Goal: Book appointment/travel/reservation

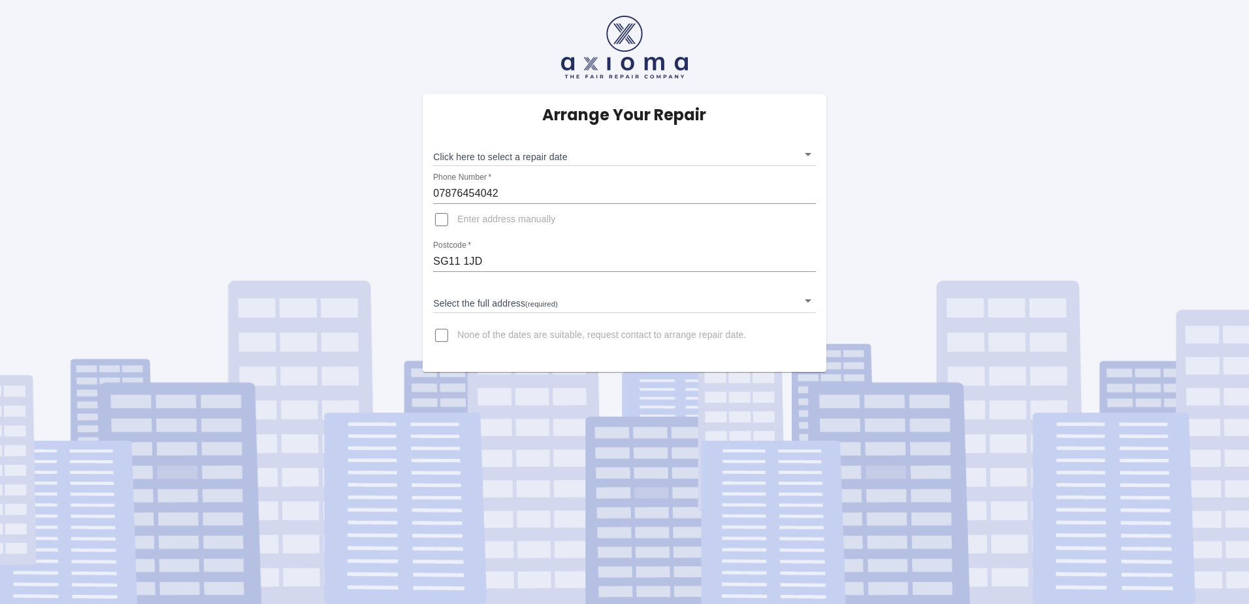
click at [807, 150] on body "Arrange Your Repair Click here to select a repair date ​ Phone Number   * 07876…" at bounding box center [624, 302] width 1249 height 604
click at [808, 152] on body "Arrange Your Repair Click here to select a repair date ​ Phone Number   * 07876…" at bounding box center [624, 302] width 1249 height 604
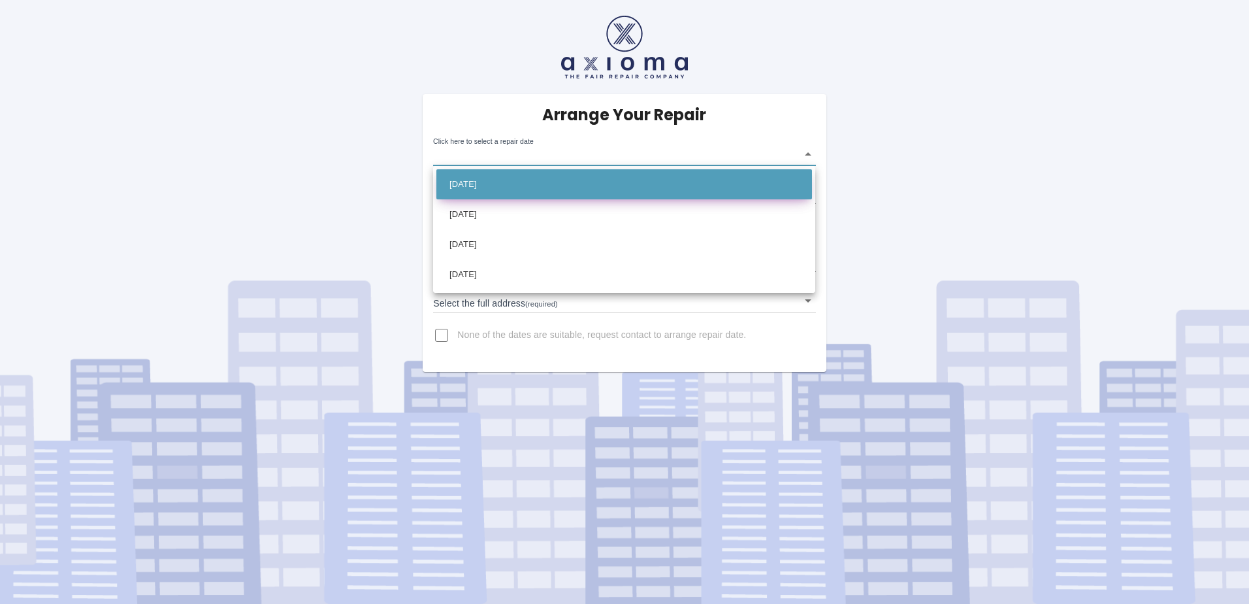
click at [512, 187] on li "[DATE]" at bounding box center [625, 184] width 376 height 30
type input "2025-10-21T00:00:00.000Z"
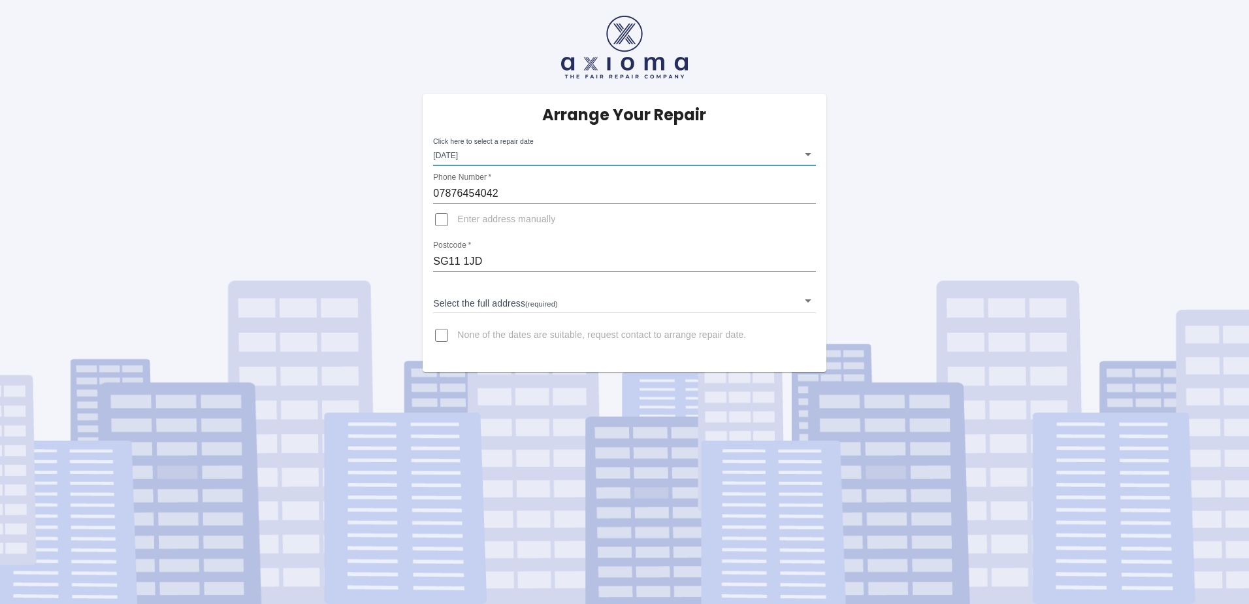
click at [515, 194] on input "07876454042" at bounding box center [624, 193] width 382 height 21
drag, startPoint x: 508, startPoint y: 190, endPoint x: 424, endPoint y: 190, distance: 84.3
click at [424, 190] on div "Arrange Your Repair Click here to select a repair date Tue Oct 21 2025 2025-10-…" at bounding box center [624, 233] width 403 height 278
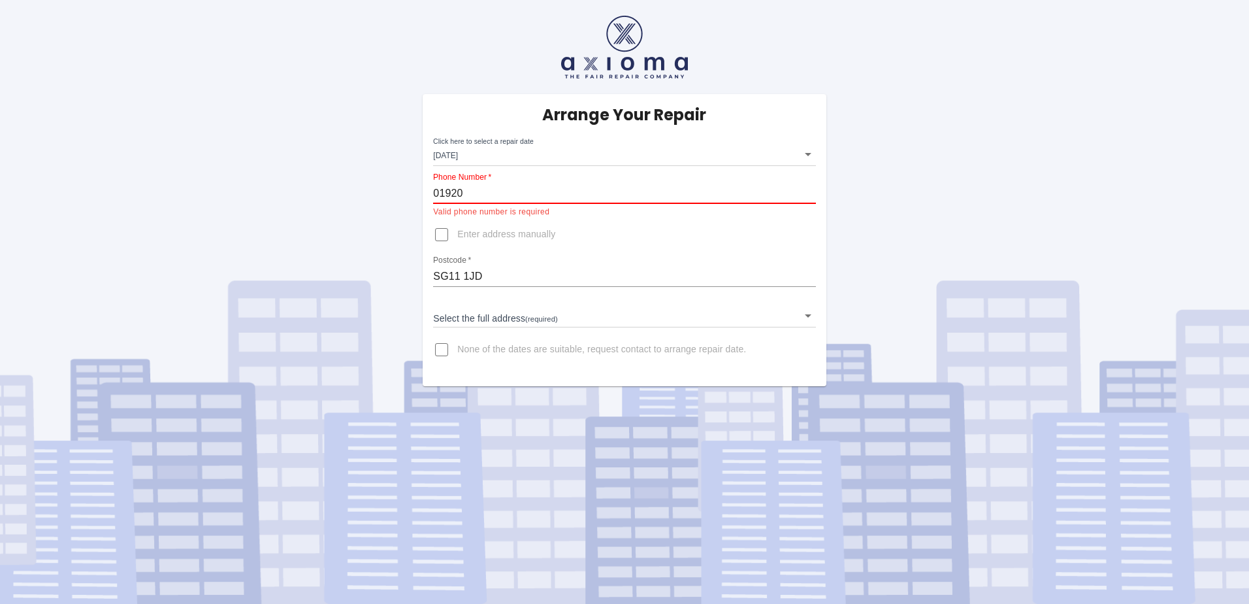
type input "01920437104"
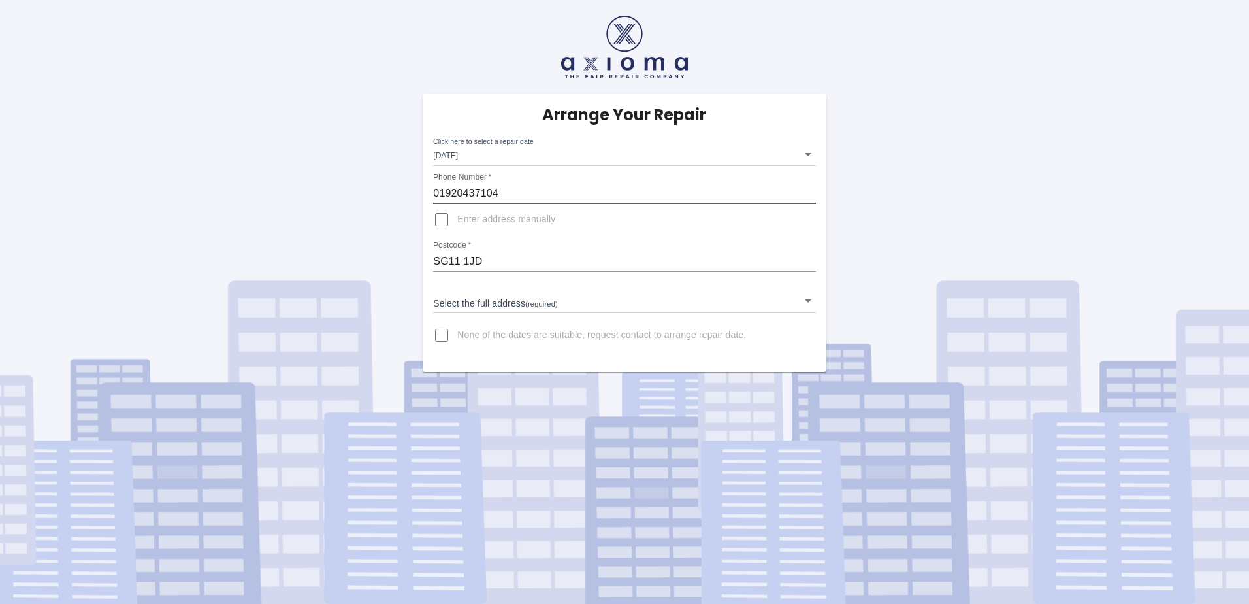
click at [806, 298] on body "Arrange Your Repair Click here to select a repair date Tue Oct 21 2025 2025-10-…" at bounding box center [624, 302] width 1249 height 604
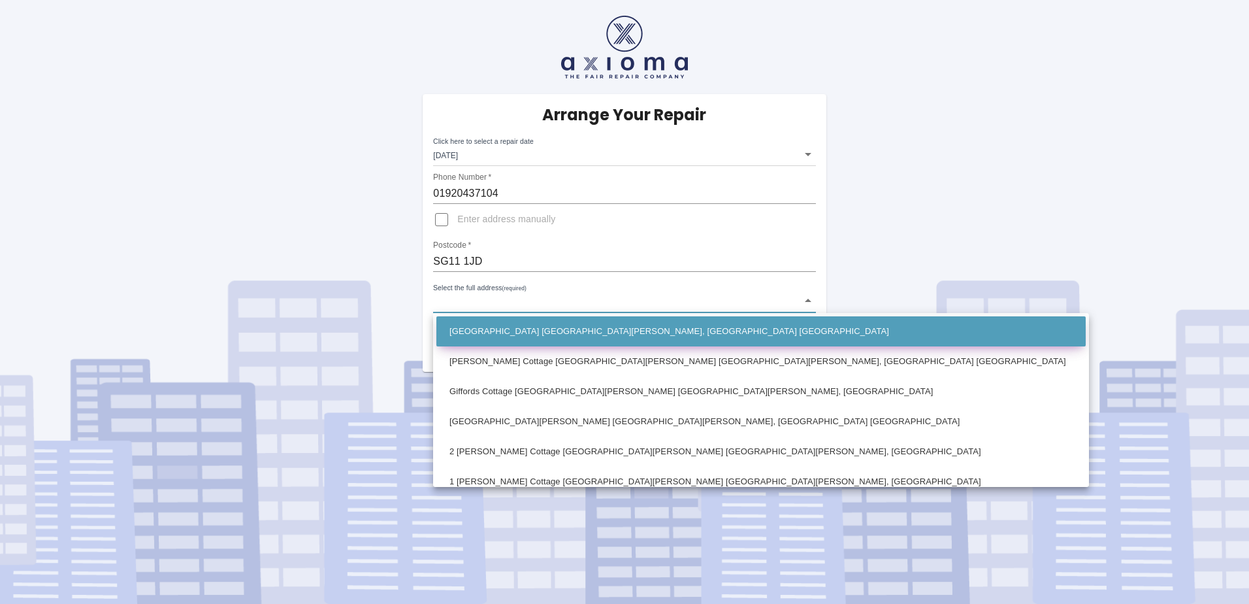
click at [546, 333] on li "Libury Hall Great Munden, Ware Hertfordshire" at bounding box center [762, 331] width 650 height 30
type input "Libury Hall Great Munden, Ware Hertfordshire"
